Goal: Transaction & Acquisition: Purchase product/service

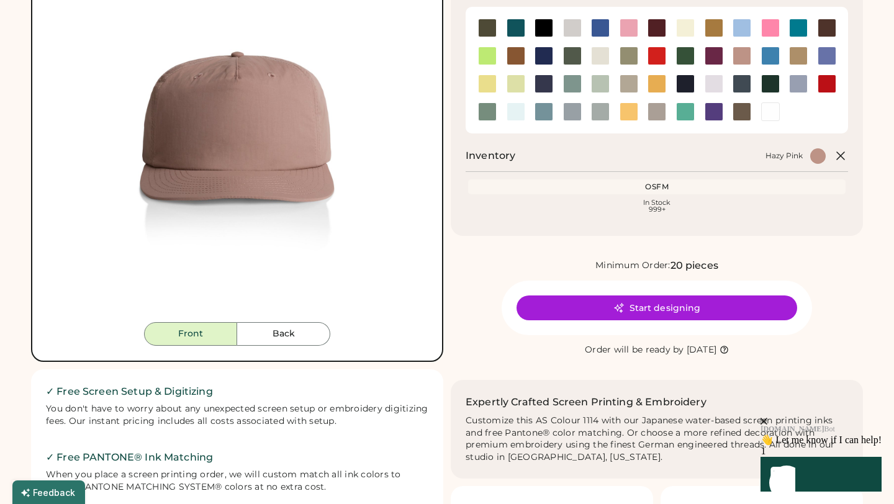
scroll to position [157, 0]
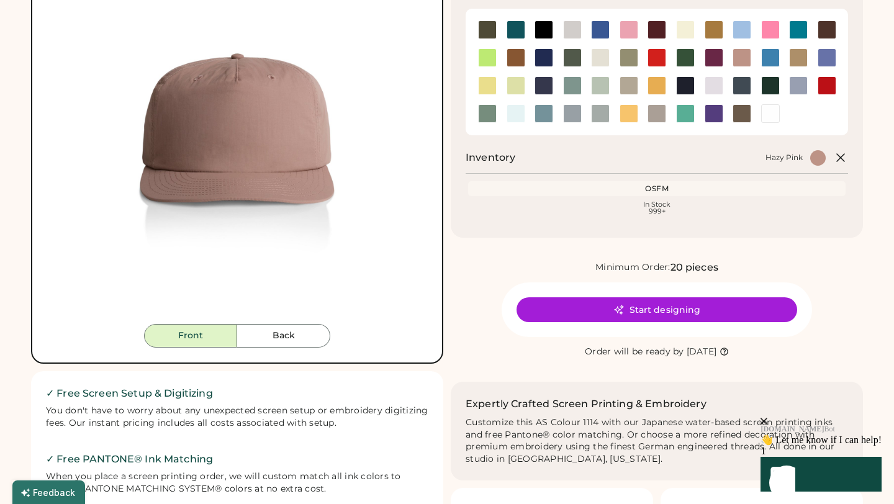
click at [615, 327] on div "Start designing" at bounding box center [657, 310] width 310 height 55
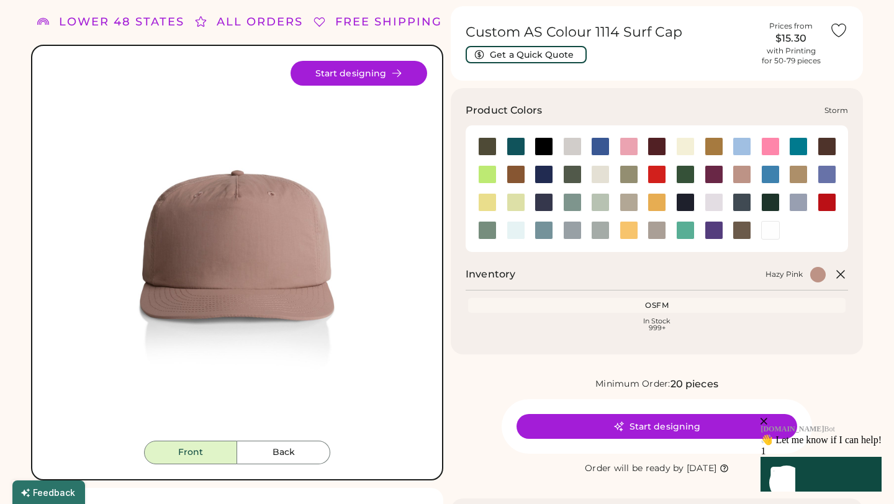
scroll to position [34, 0]
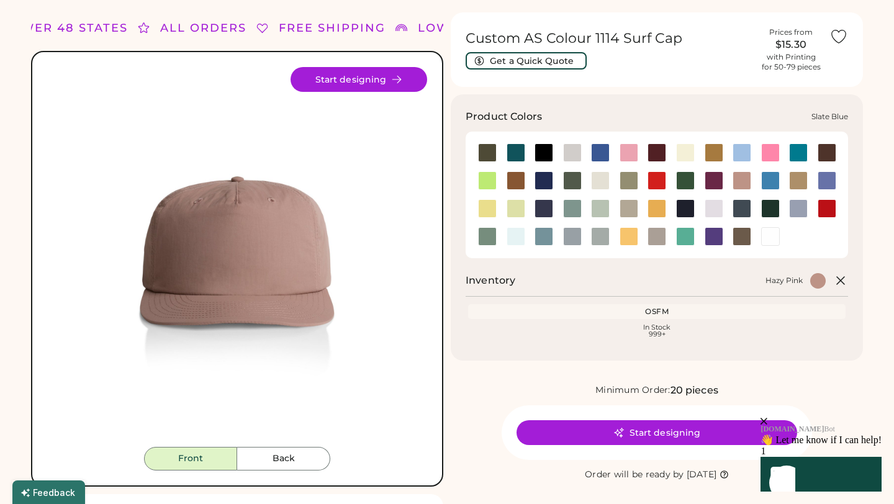
click at [541, 242] on div at bounding box center [544, 236] width 19 height 19
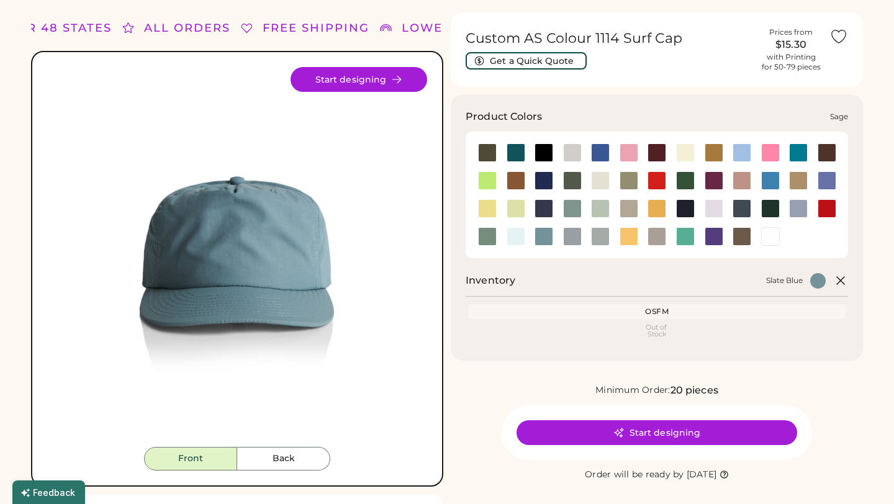
click at [473, 235] on div at bounding box center [487, 236] width 29 height 19
click at [490, 242] on div at bounding box center [487, 236] width 19 height 19
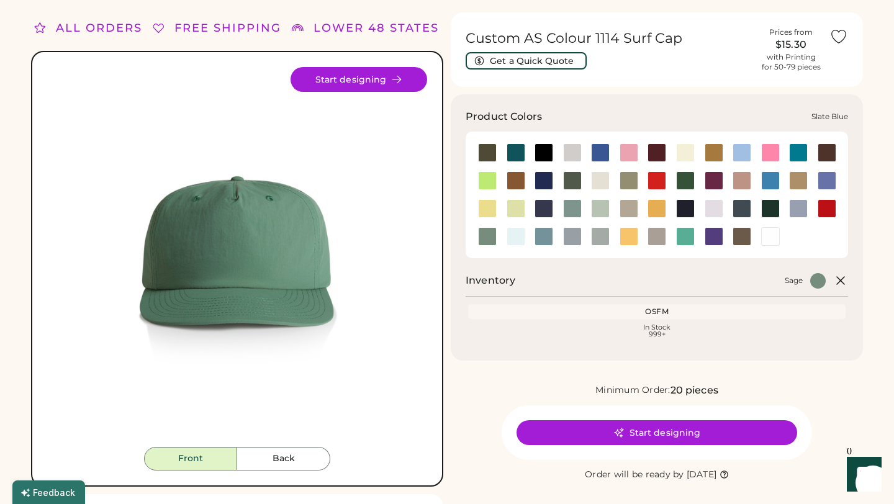
click at [549, 236] on div at bounding box center [544, 236] width 19 height 19
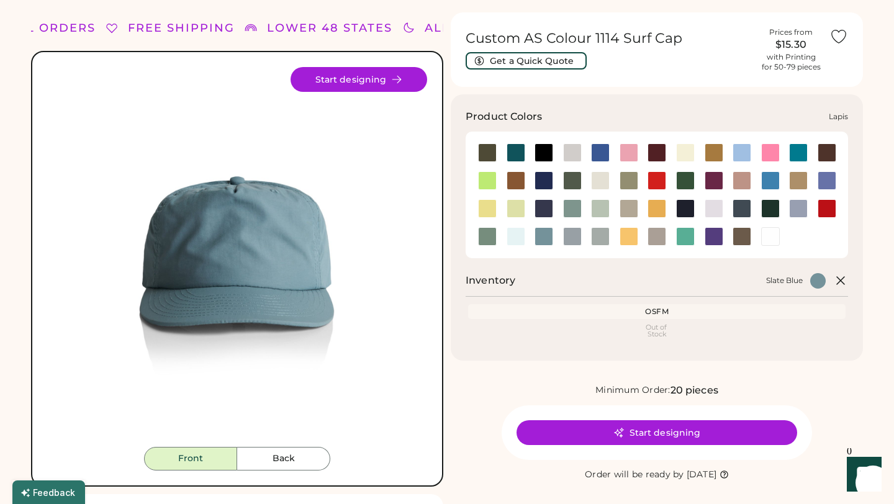
click at [828, 182] on div at bounding box center [827, 180] width 19 height 19
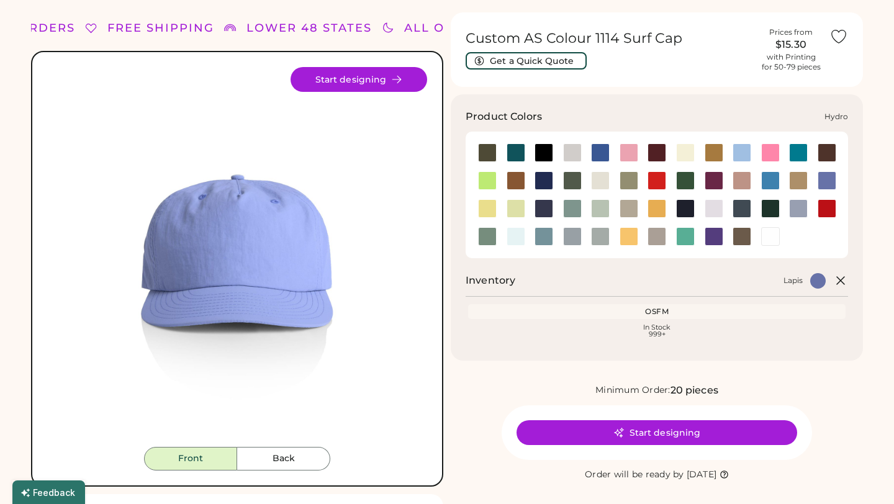
click at [764, 179] on div at bounding box center [770, 180] width 19 height 19
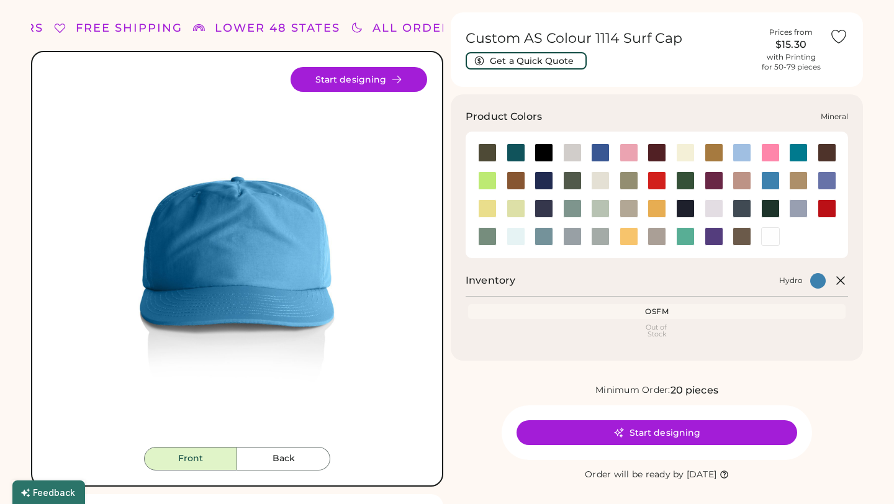
click at [579, 212] on div at bounding box center [572, 208] width 19 height 19
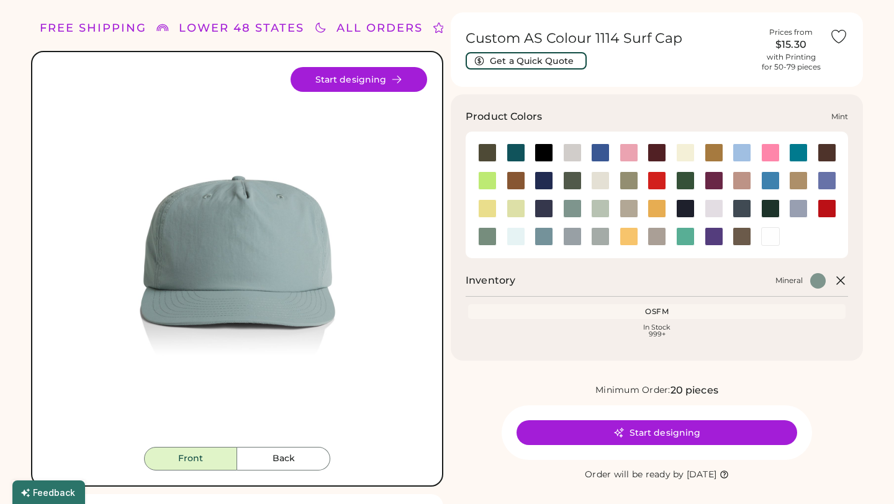
click at [593, 212] on div at bounding box center [600, 208] width 19 height 19
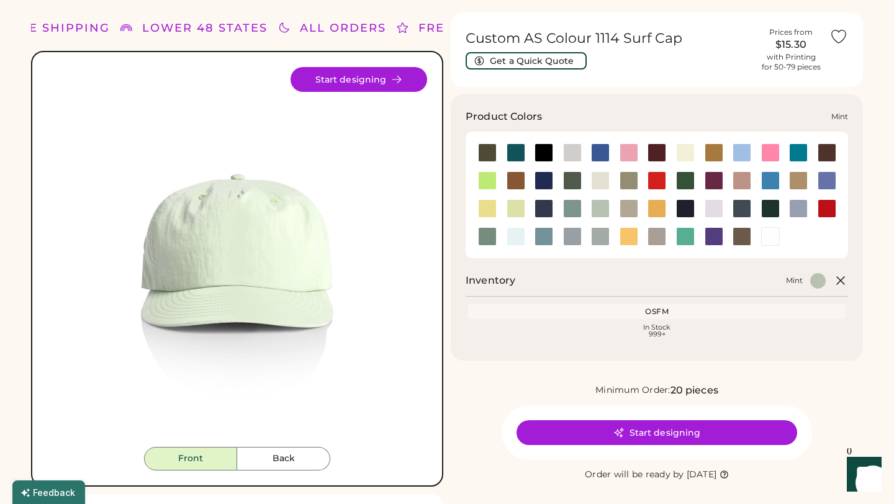
click at [602, 212] on div at bounding box center [600, 208] width 19 height 19
click at [578, 206] on div at bounding box center [572, 208] width 19 height 19
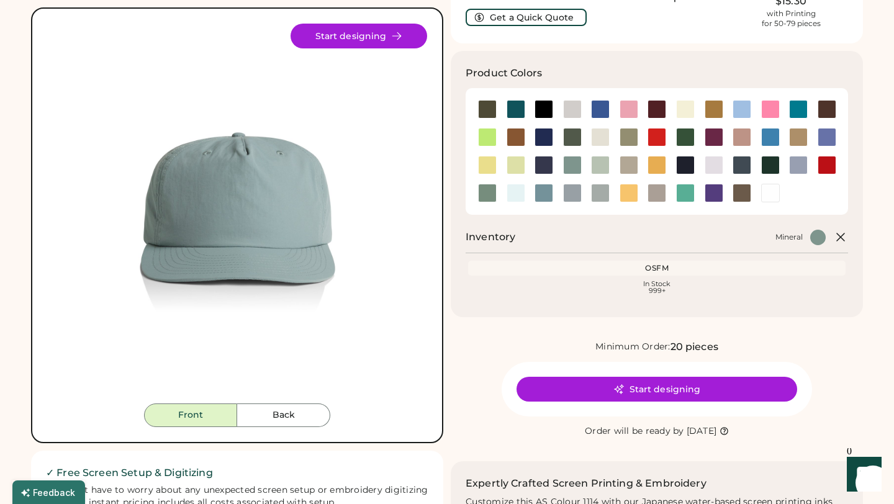
scroll to position [81, 0]
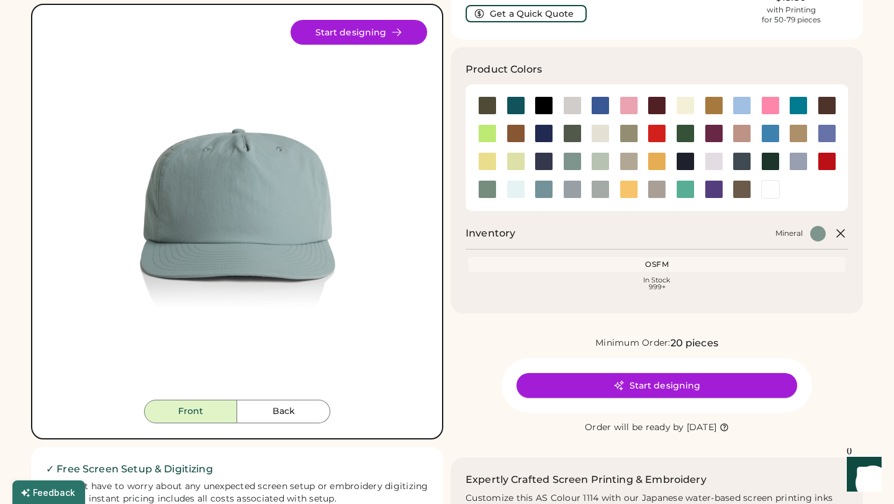
click at [705, 384] on button "Start designing" at bounding box center [657, 385] width 281 height 25
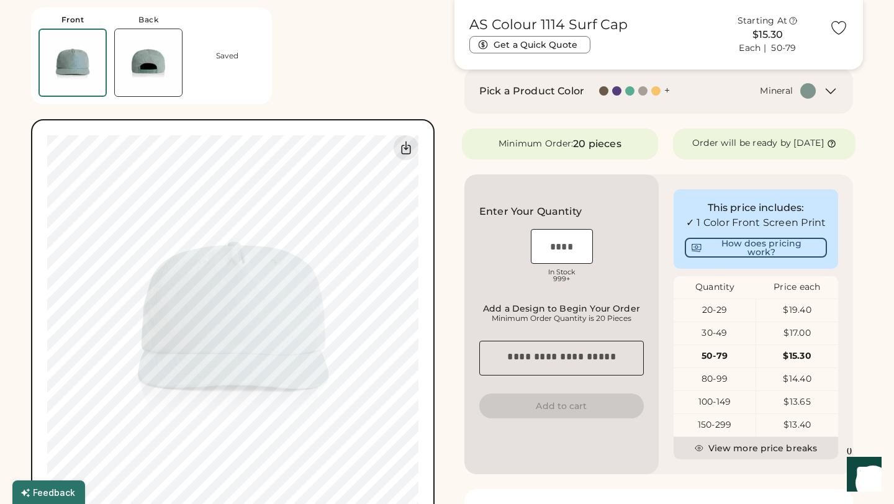
scroll to position [192, 0]
click at [568, 253] on input "input" at bounding box center [562, 245] width 62 height 35
click at [780, 256] on button "How does pricing work?" at bounding box center [756, 247] width 142 height 20
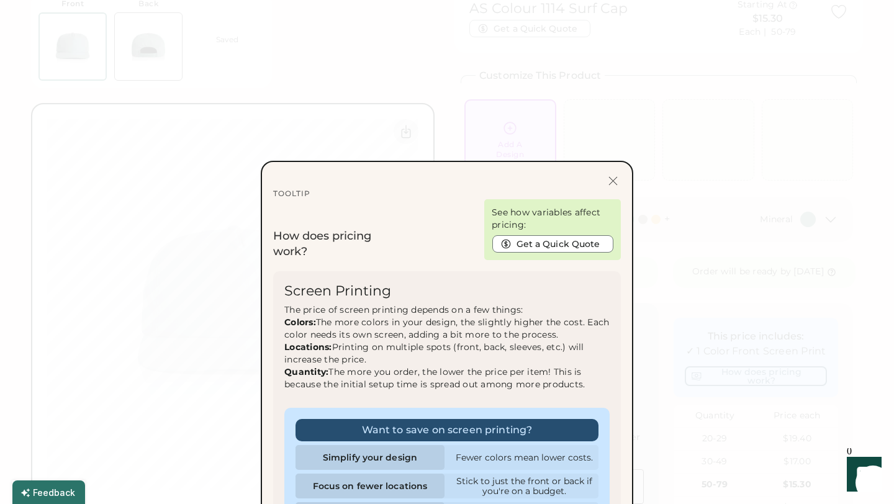
scroll to position [0, 0]
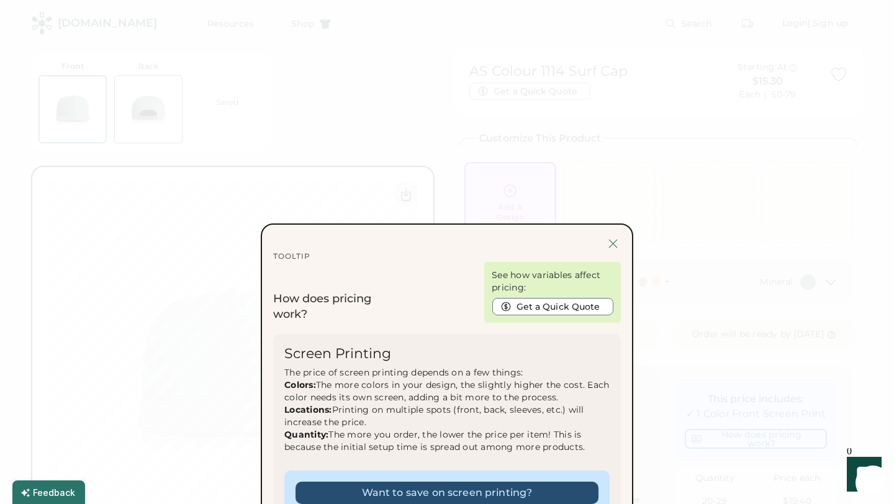
click at [617, 240] on div at bounding box center [613, 244] width 16 height 16
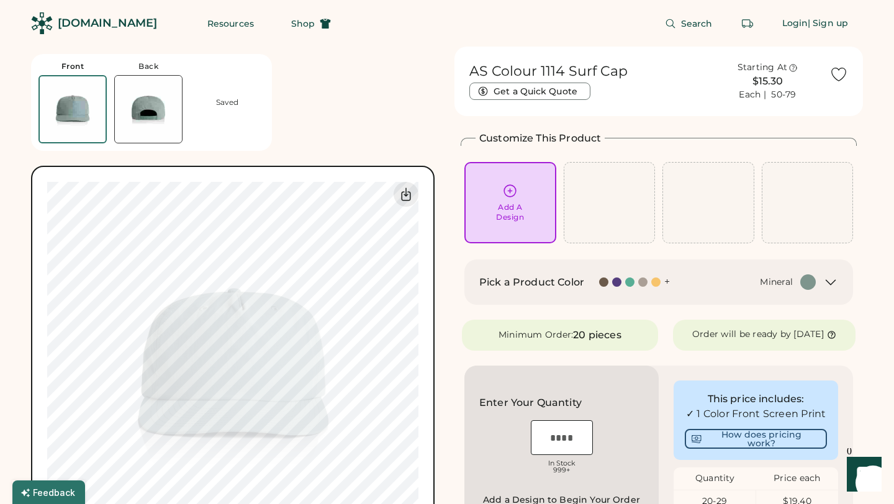
click at [510, 210] on div "Add A Design" at bounding box center [510, 212] width 28 height 20
